Goal: Transaction & Acquisition: Purchase product/service

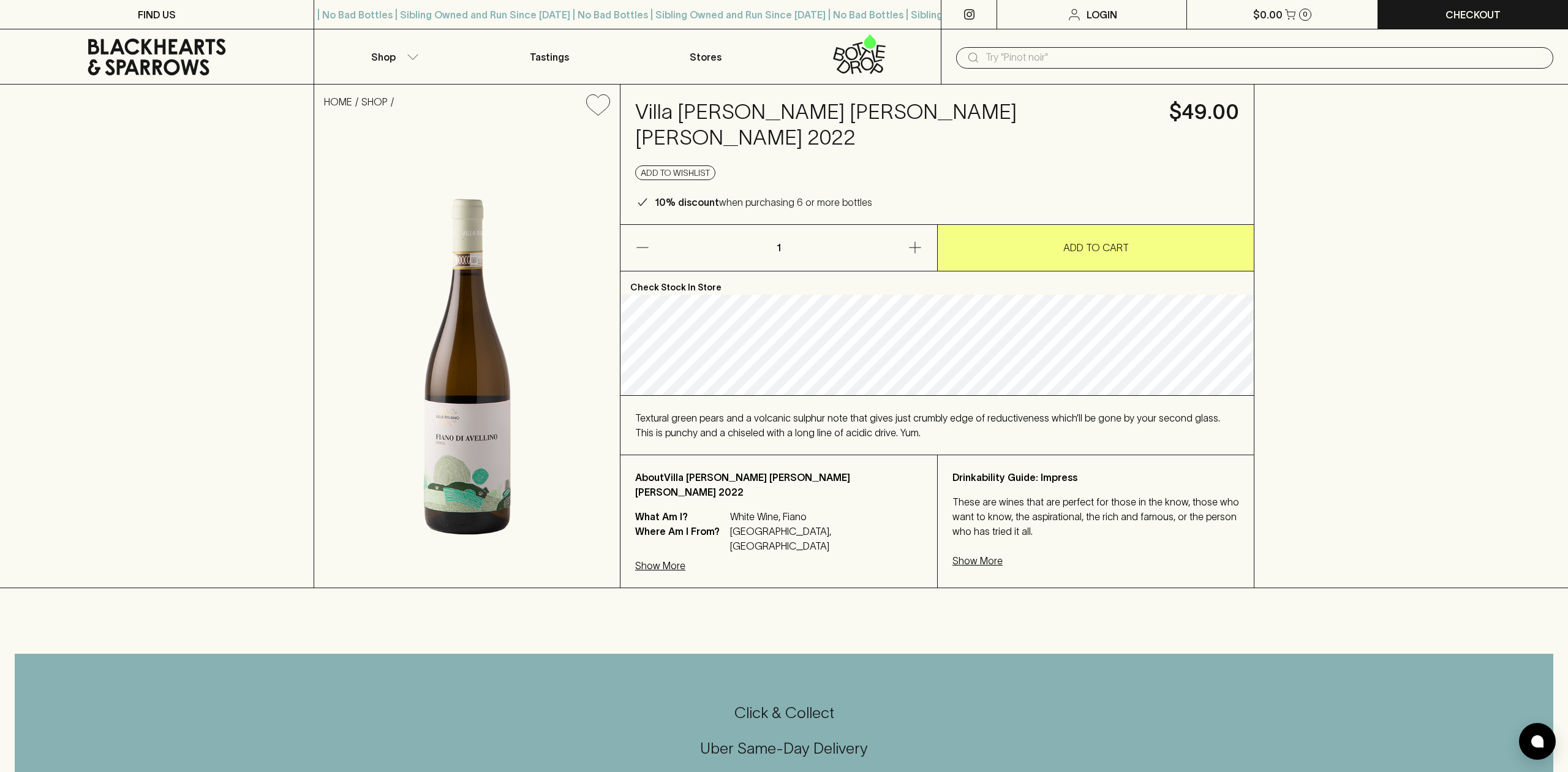
click at [908, 240] on icon "button" at bounding box center [915, 247] width 14 height 14
click at [1427, 239] on div "HOME SHOP [GEOGRAPHIC_DATA][PERSON_NAME] [PERSON_NAME] [PERSON_NAME] 2022 $49.0…" at bounding box center [784, 336] width 1568 height 503
click at [891, 231] on button "button" at bounding box center [865, 248] width 144 height 46
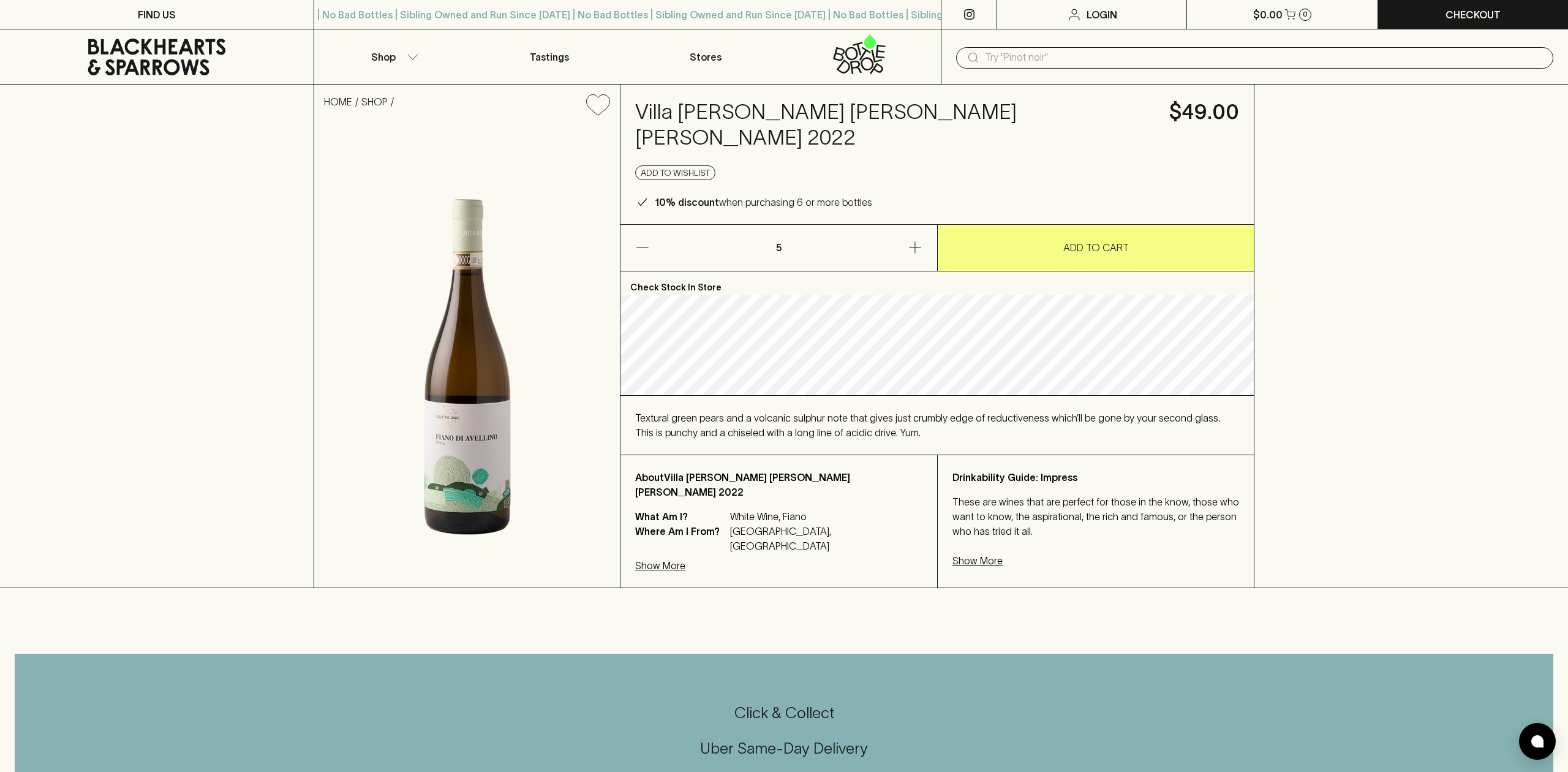
click at [1313, 253] on div "HOME SHOP [GEOGRAPHIC_DATA][PERSON_NAME] [PERSON_NAME] [PERSON_NAME] 2022 $49.0…" at bounding box center [784, 336] width 1568 height 503
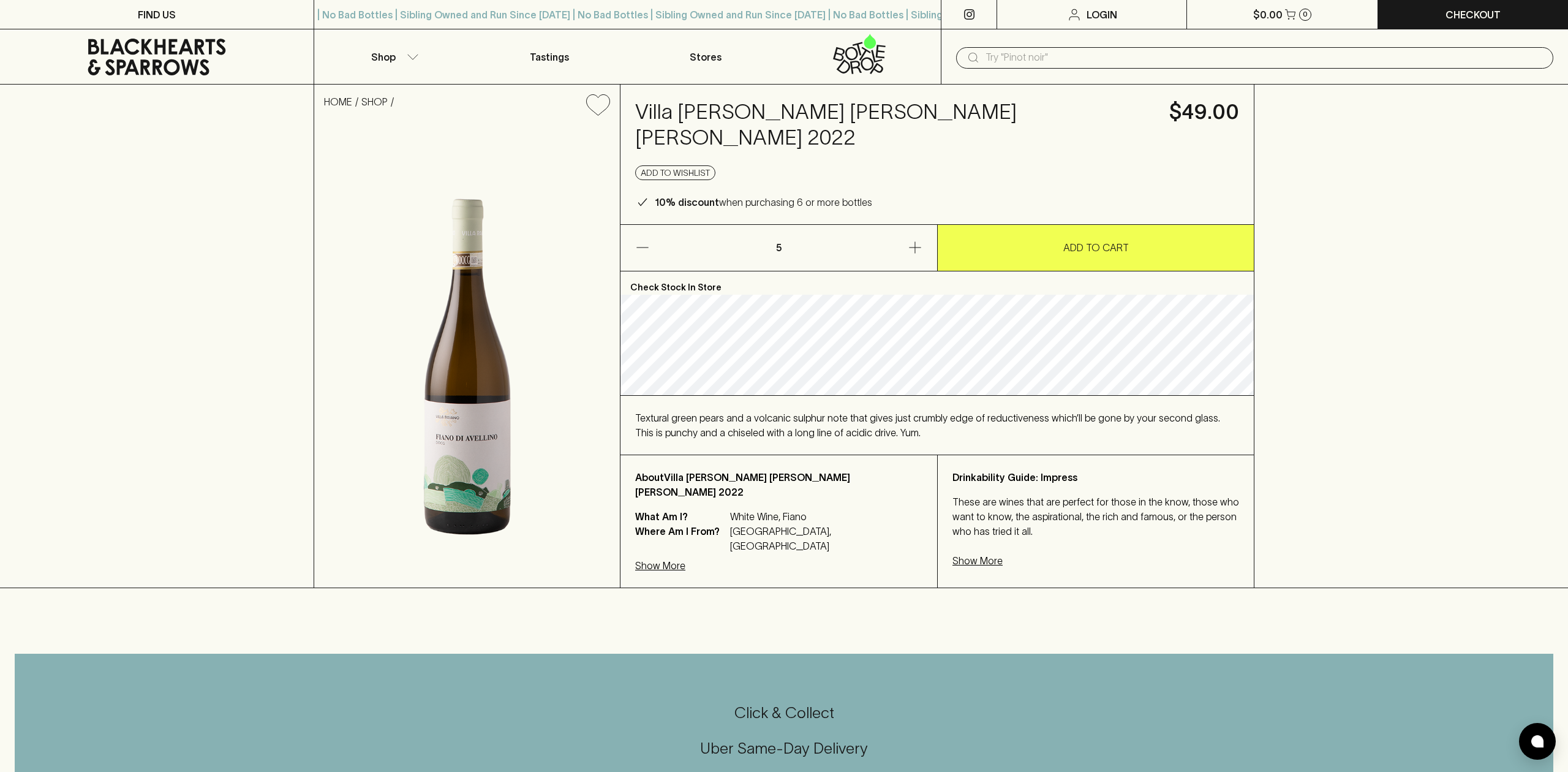
click at [1123, 240] on p "ADD TO CART" at bounding box center [1096, 247] width 66 height 14
click at [1313, 13] on div "5" at bounding box center [1310, 14] width 13 height 13
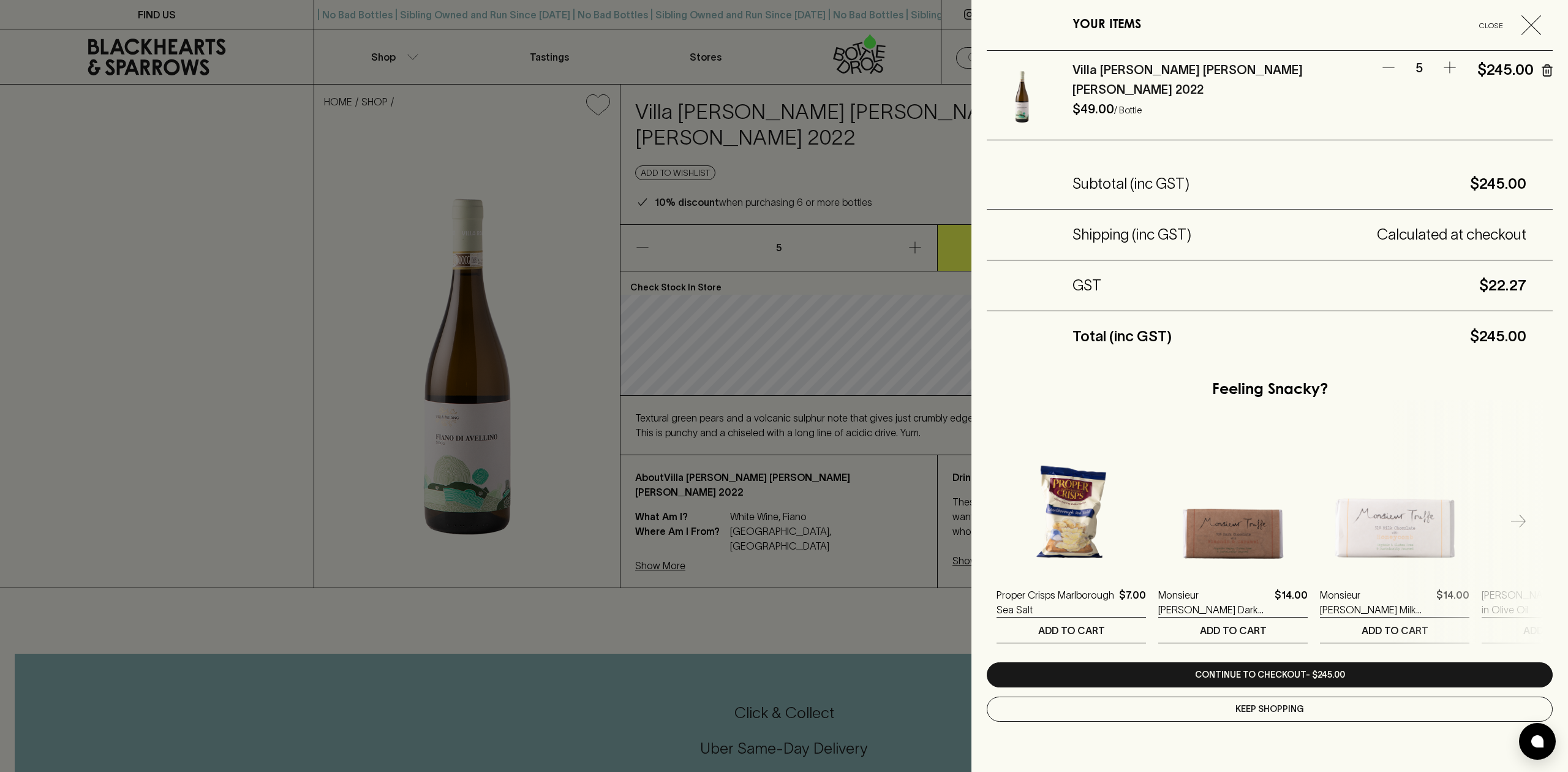
click at [1528, 18] on icon "button" at bounding box center [1530, 24] width 19 height 19
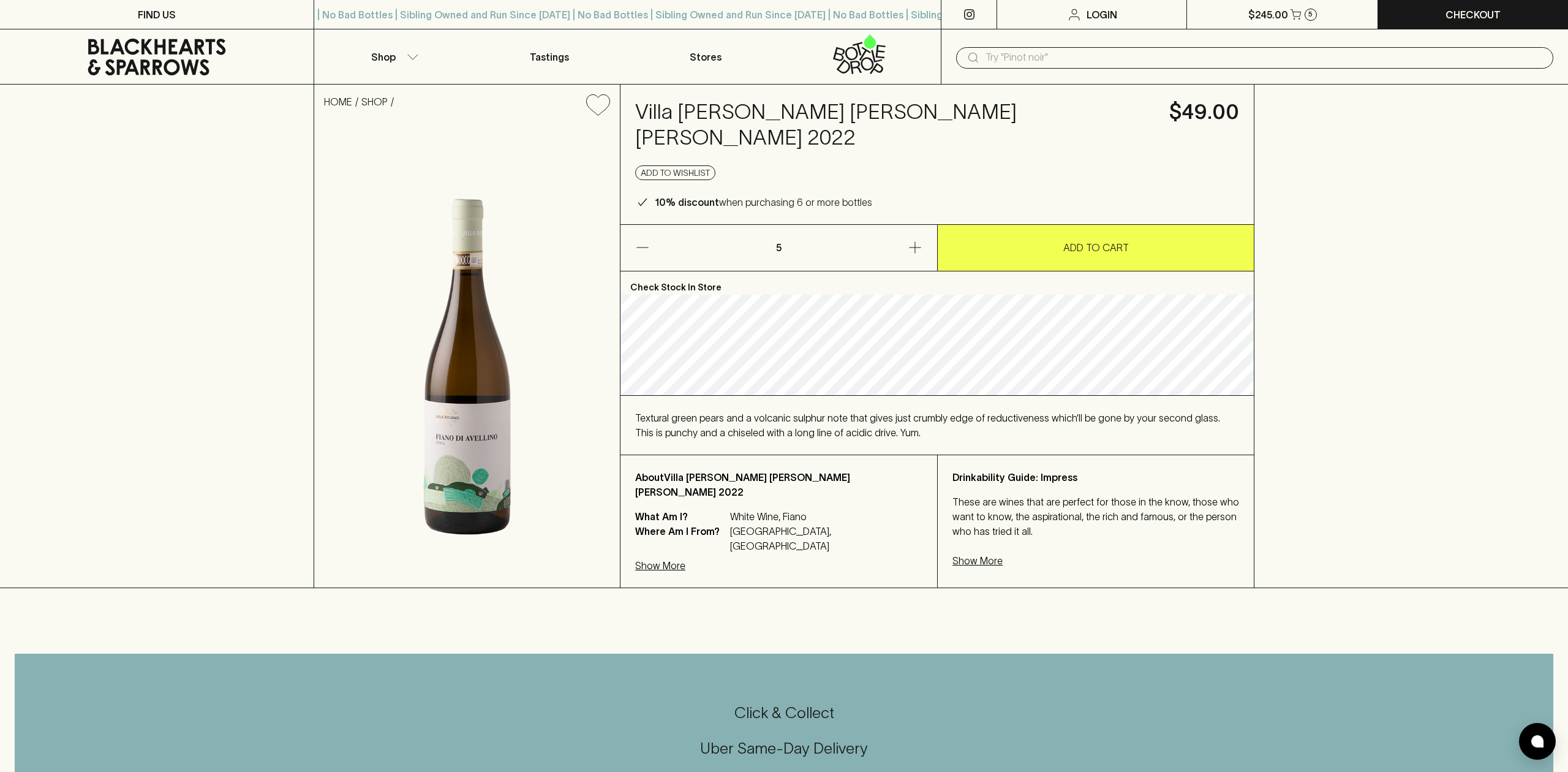
click at [1428, 154] on div "HOME SHOP [GEOGRAPHIC_DATA][PERSON_NAME] [PERSON_NAME] [PERSON_NAME] 2022 $49.0…" at bounding box center [784, 336] width 1568 height 503
